Goal: Transaction & Acquisition: Obtain resource

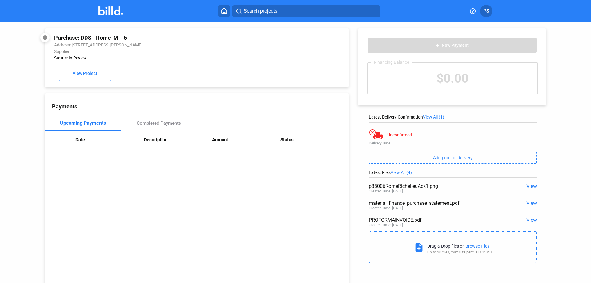
click at [225, 12] on icon at bounding box center [224, 10] width 5 height 5
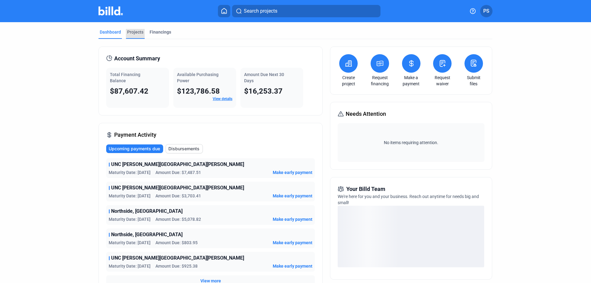
click at [130, 31] on div "Projects" at bounding box center [135, 32] width 16 height 6
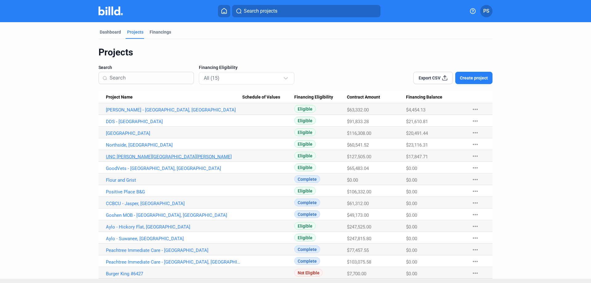
click at [130, 158] on link "UNC [PERSON_NAME][GEOGRAPHIC_DATA][PERSON_NAME]" at bounding box center [174, 157] width 136 height 6
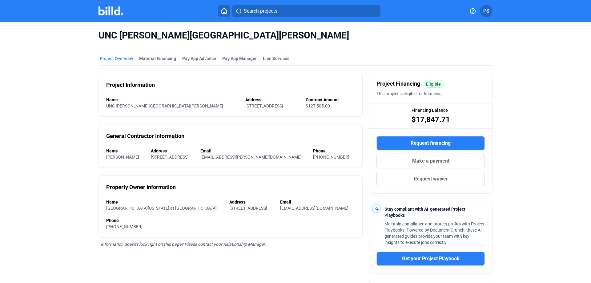
click at [155, 58] on div "Material Financing" at bounding box center [157, 58] width 37 height 6
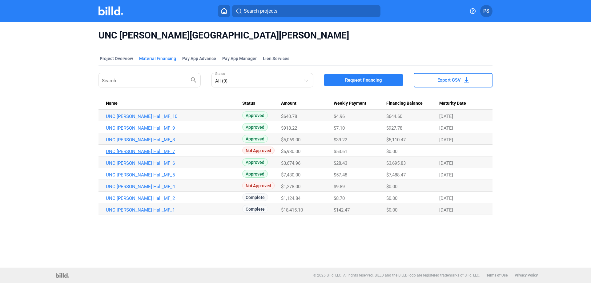
click at [131, 151] on link "UNC [PERSON_NAME] Hall_MF_7" at bounding box center [174, 152] width 136 height 6
click at [361, 81] on span "Request financing" at bounding box center [363, 80] width 37 height 6
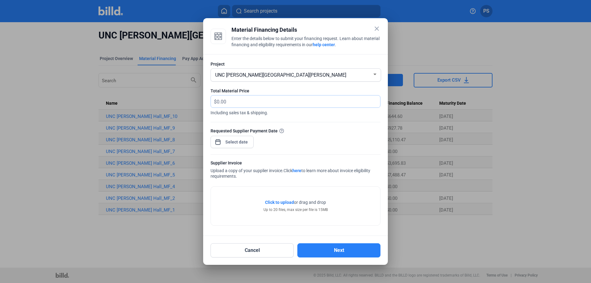
click at [308, 105] on input "text" at bounding box center [295, 101] width 156 height 12
type input "1,789"
click at [238, 143] on div "close Material Financing Details Enter the details below to submit your financi…" at bounding box center [295, 141] width 591 height 283
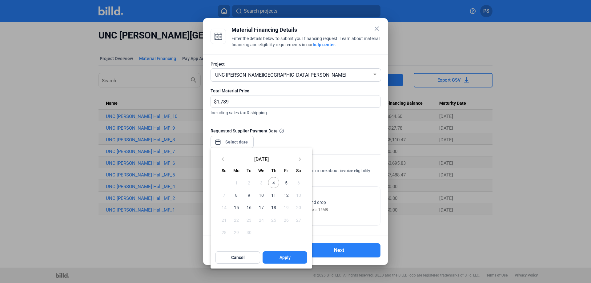
click at [275, 185] on span "4" at bounding box center [273, 182] width 11 height 11
click at [284, 258] on span "Apply" at bounding box center [284, 257] width 11 height 6
type input "[DATE]"
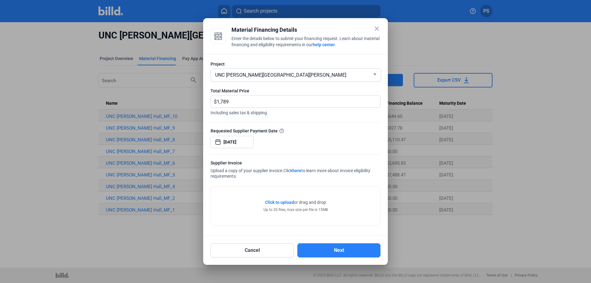
click at [280, 202] on span "Click to upload" at bounding box center [279, 202] width 29 height 5
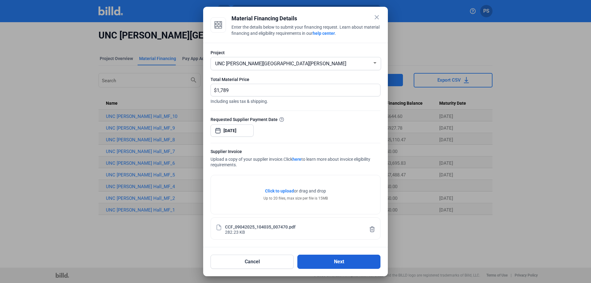
click at [342, 262] on button "Next" at bounding box center [338, 262] width 83 height 14
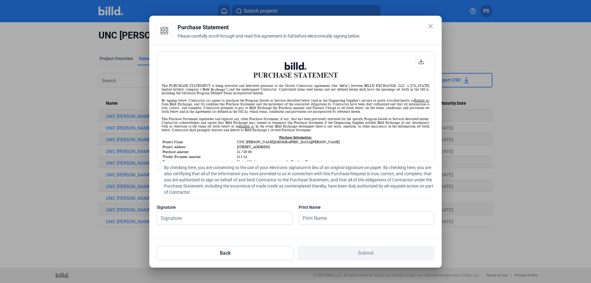
scroll to position [0, 0]
click at [247, 217] on input "text" at bounding box center [221, 218] width 128 height 13
type input "[PERSON_NAME]"
click at [346, 235] on div "PURCHASE STATEMENT This PURCHASE STATEMENT is being executed and delivered purs…" at bounding box center [295, 142] width 292 height 194
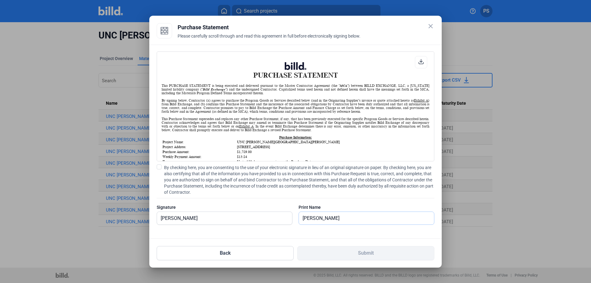
click at [344, 219] on input "[PERSON_NAME]" at bounding box center [363, 218] width 128 height 13
click at [354, 232] on div "PURCHASE STATEMENT This PURCHASE STATEMENT is being executed and delivered purs…" at bounding box center [295, 142] width 292 height 194
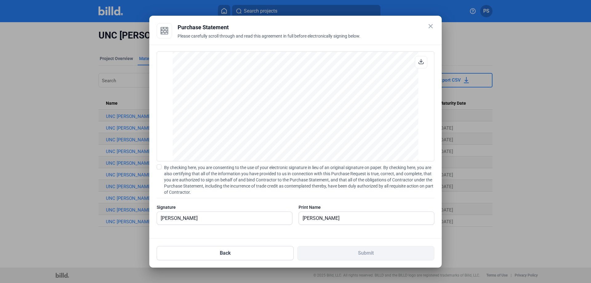
click at [159, 168] on span at bounding box center [159, 166] width 5 height 5
click at [0, 0] on input "By checking here, you are consenting to the use of your electronic signature in…" at bounding box center [0, 0] width 0 height 0
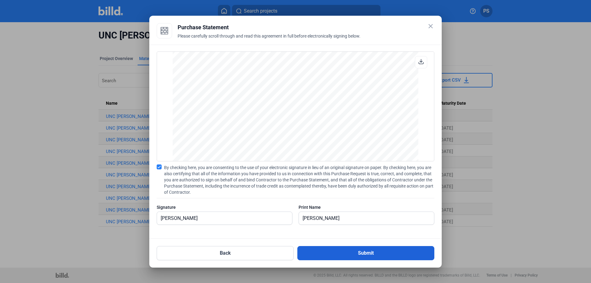
click at [358, 256] on button "Submit" at bounding box center [365, 253] width 137 height 14
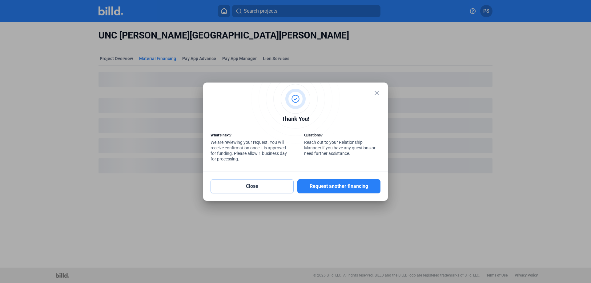
click at [252, 184] on button "Close" at bounding box center [252, 186] width 83 height 14
